Goal: Task Accomplishment & Management: Use online tool/utility

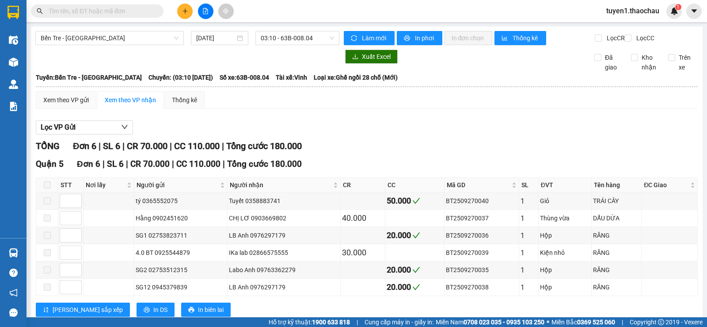
click at [101, 9] on input "text" at bounding box center [101, 11] width 104 height 10
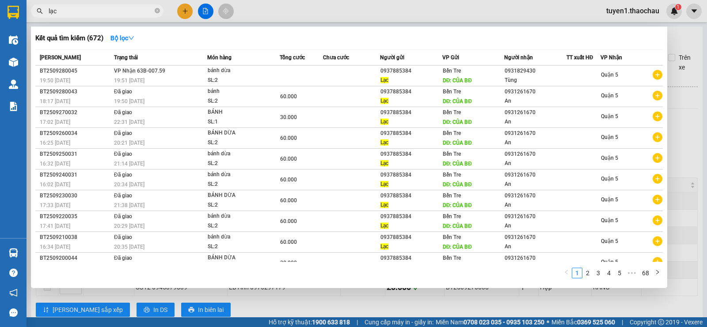
type input "lạc"
click at [673, 130] on div at bounding box center [353, 163] width 707 height 327
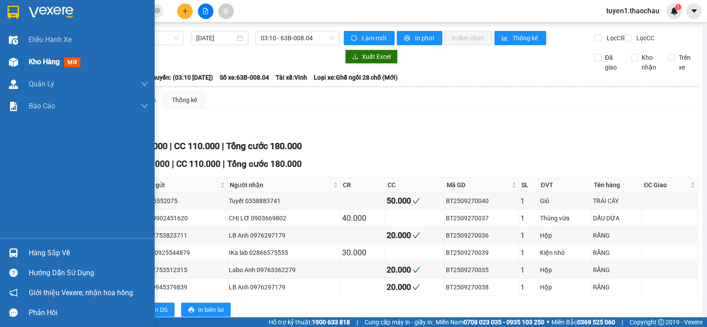
click at [35, 63] on span "Kho hàng" at bounding box center [44, 61] width 31 height 8
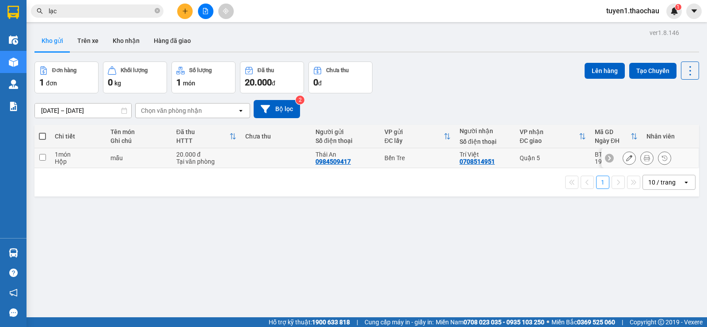
click at [43, 158] on input "checkbox" at bounding box center [42, 157] width 7 height 7
checkbox input "true"
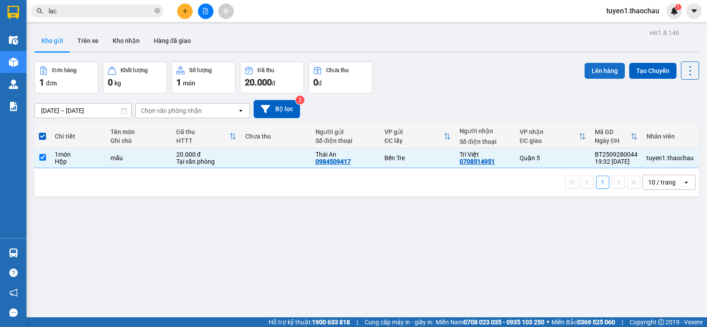
click at [592, 71] on button "Lên hàng" at bounding box center [605, 71] width 40 height 16
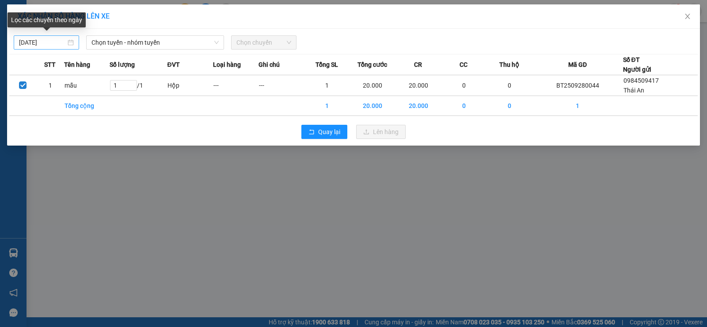
click at [68, 43] on div "[DATE]" at bounding box center [46, 43] width 55 height 10
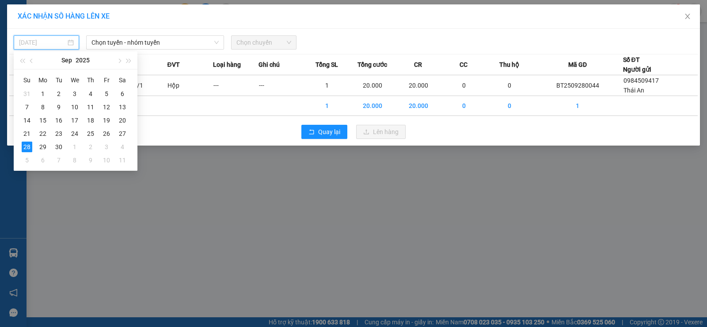
drag, startPoint x: 42, startPoint y: 146, endPoint x: 63, endPoint y: 132, distance: 25.1
click at [42, 146] on div "29" at bounding box center [43, 146] width 11 height 11
type input "[DATE]"
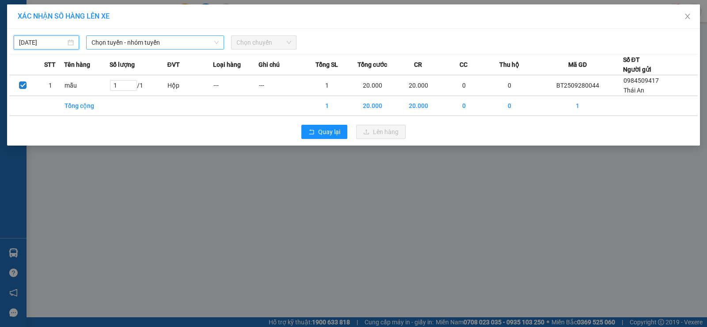
click at [124, 41] on span "Chọn tuyến - nhóm tuyến" at bounding box center [155, 42] width 127 height 13
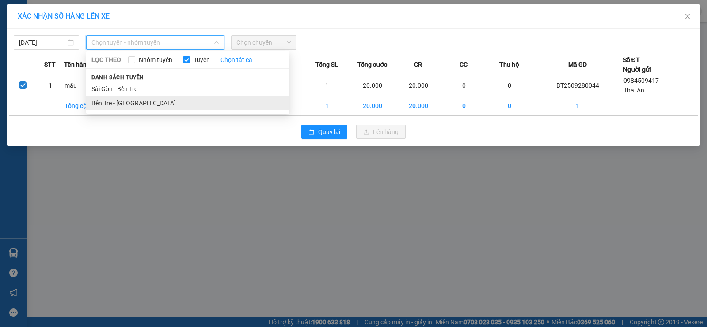
click at [106, 104] on li "Bến Tre - [GEOGRAPHIC_DATA]" at bounding box center [187, 103] width 203 height 14
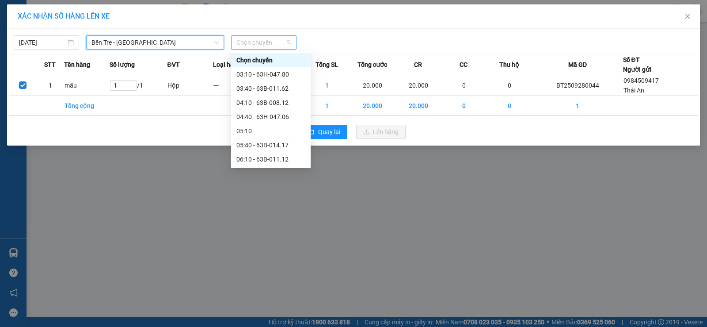
click at [289, 39] on span "Chọn chuyến" at bounding box center [264, 42] width 55 height 13
click at [251, 75] on div "03:10 - 63H-047.80" at bounding box center [271, 74] width 69 height 10
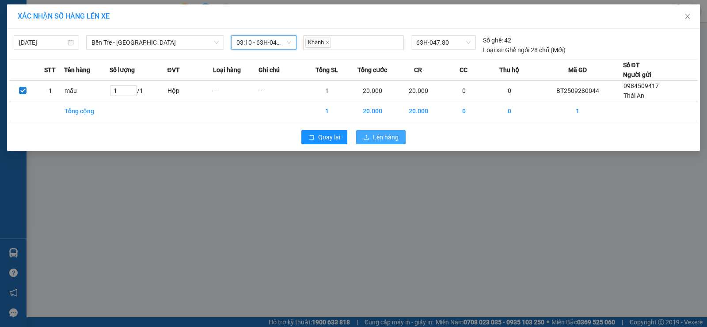
click at [393, 137] on span "Lên hàng" at bounding box center [386, 137] width 26 height 10
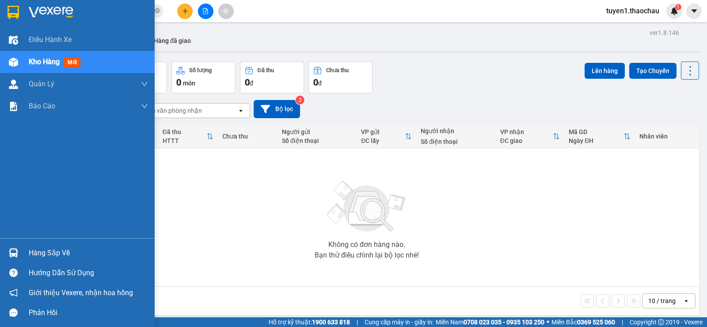
click at [34, 252] on div "Hàng sắp về" at bounding box center [88, 252] width 119 height 13
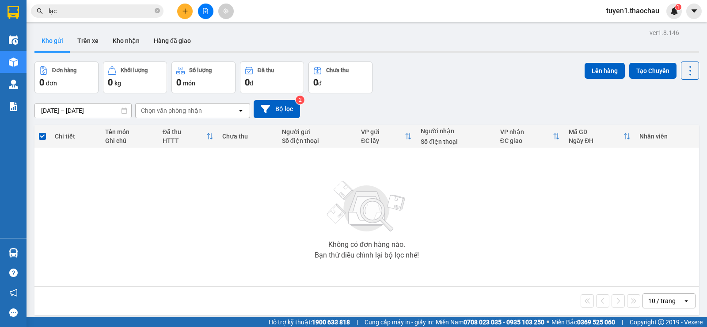
click at [455, 227] on section "Kết quả tìm kiếm ( 672 ) Bộ lọc Mã ĐH Trạng thái Món hàng Tổng cước Chưa cước N…" at bounding box center [353, 163] width 707 height 327
click at [130, 41] on button "Kho nhận" at bounding box center [126, 40] width 41 height 21
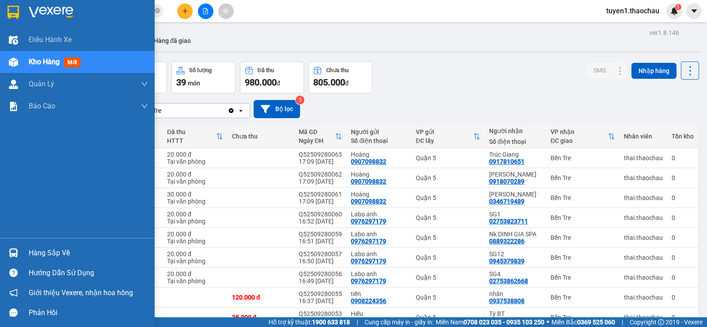
drag, startPoint x: 32, startPoint y: 251, endPoint x: 87, endPoint y: 238, distance: 55.8
click at [33, 251] on div "Hàng sắp về" at bounding box center [88, 252] width 119 height 13
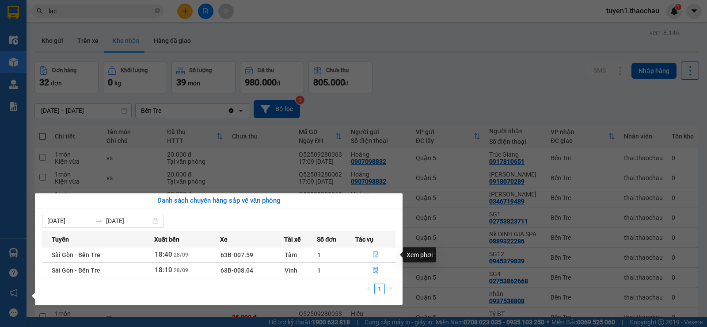
click at [376, 253] on icon "file-done" at bounding box center [375, 255] width 5 height 6
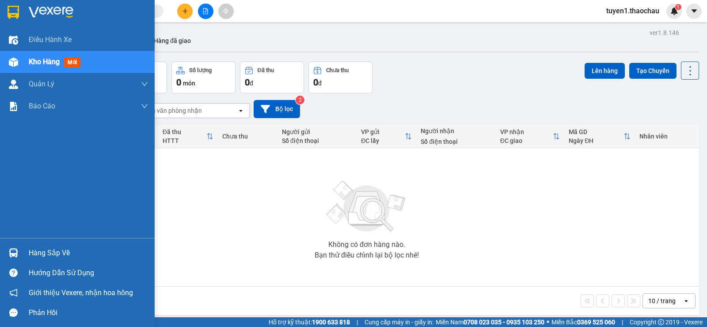
click at [39, 249] on div "Hàng sắp về" at bounding box center [88, 252] width 119 height 13
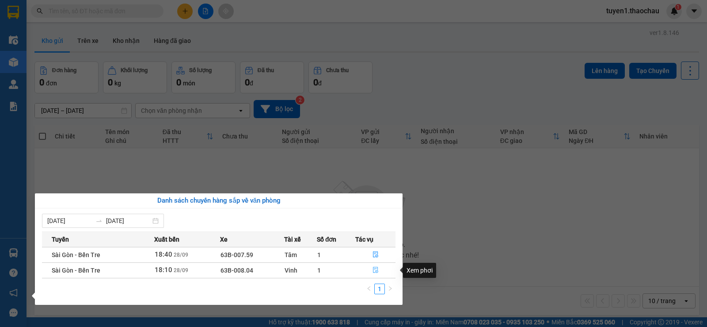
click at [373, 268] on icon "file-done" at bounding box center [375, 270] width 5 height 6
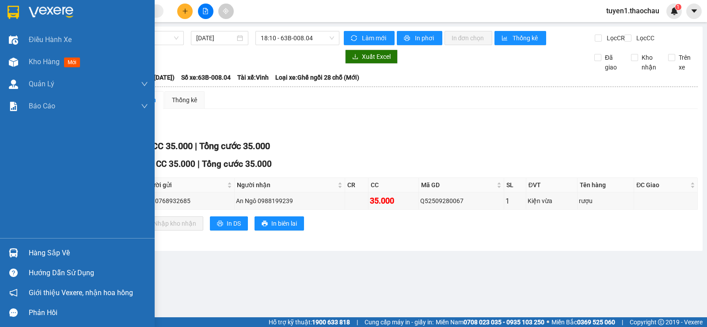
click at [44, 252] on div "Hàng sắp về" at bounding box center [88, 252] width 119 height 13
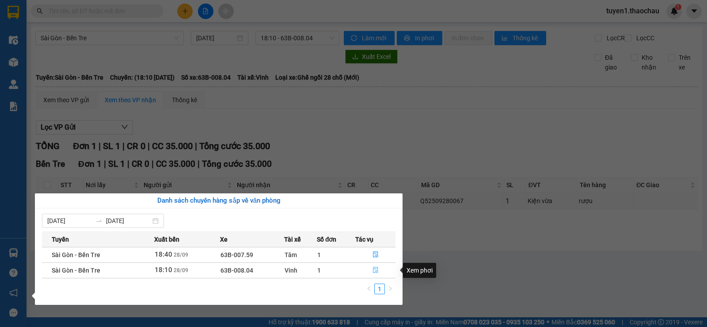
click at [373, 268] on icon "file-done" at bounding box center [375, 270] width 5 height 6
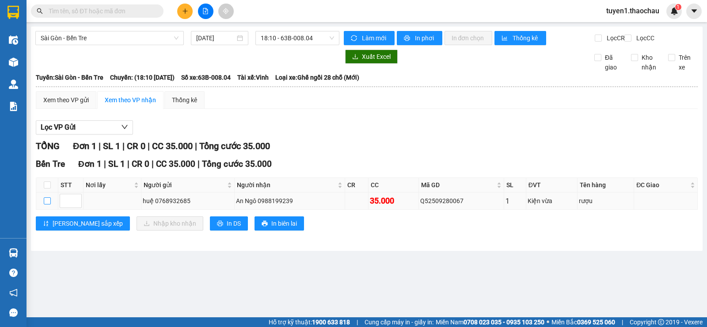
click at [46, 204] on input "checkbox" at bounding box center [47, 200] width 7 height 7
checkbox input "true"
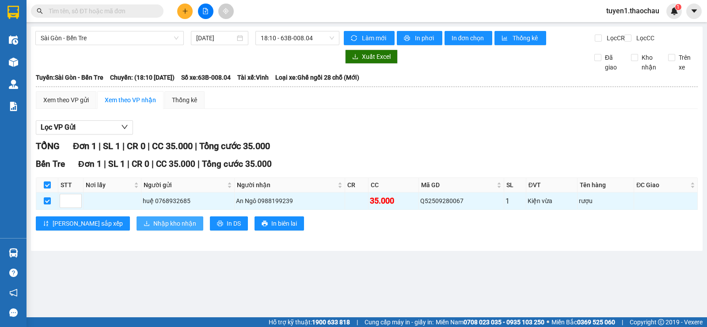
click at [153, 228] on span "Nhập kho nhận" at bounding box center [174, 223] width 43 height 10
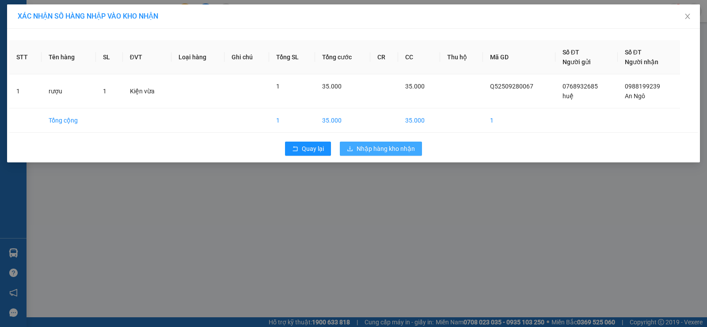
click at [401, 149] on span "Nhập hàng kho nhận" at bounding box center [386, 149] width 58 height 10
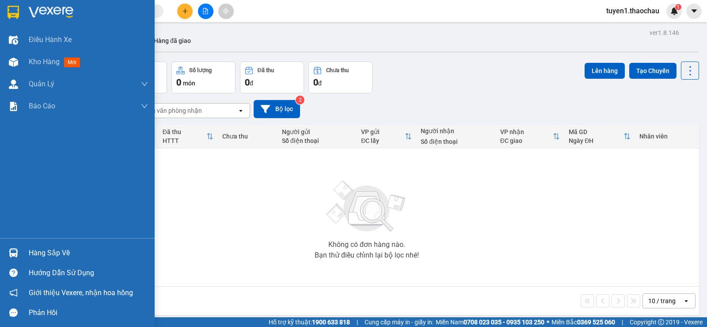
click at [42, 253] on div "Hàng sắp về" at bounding box center [88, 252] width 119 height 13
